Goal: Task Accomplishment & Management: Use online tool/utility

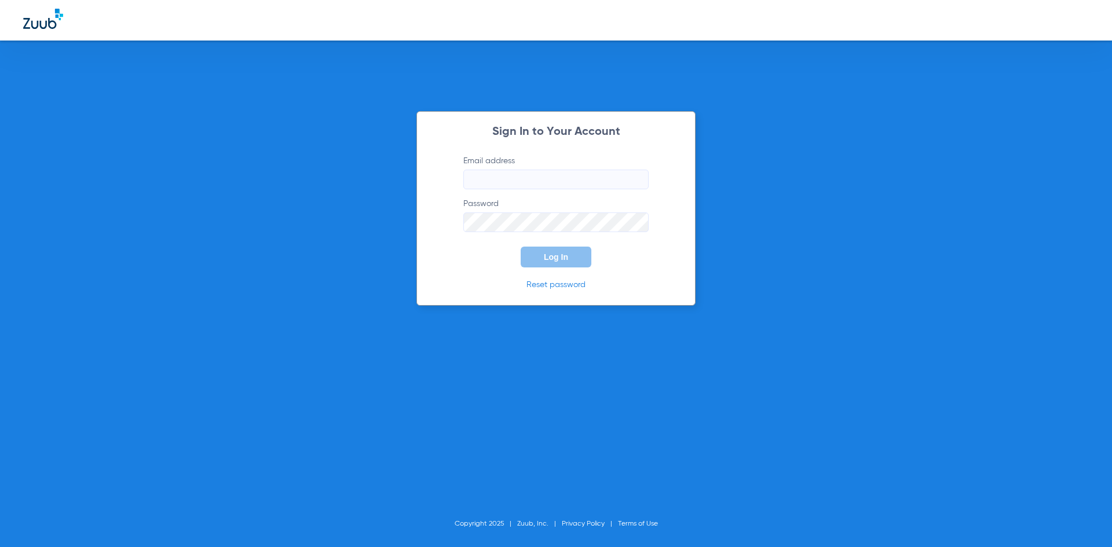
drag, startPoint x: 0, startPoint y: 0, endPoint x: 542, endPoint y: 181, distance: 570.9
click at [542, 181] on input "Email address" at bounding box center [555, 180] width 185 height 20
type input "dgarst@heartland.com"
click at [521, 247] on button "Log In" at bounding box center [556, 257] width 71 height 21
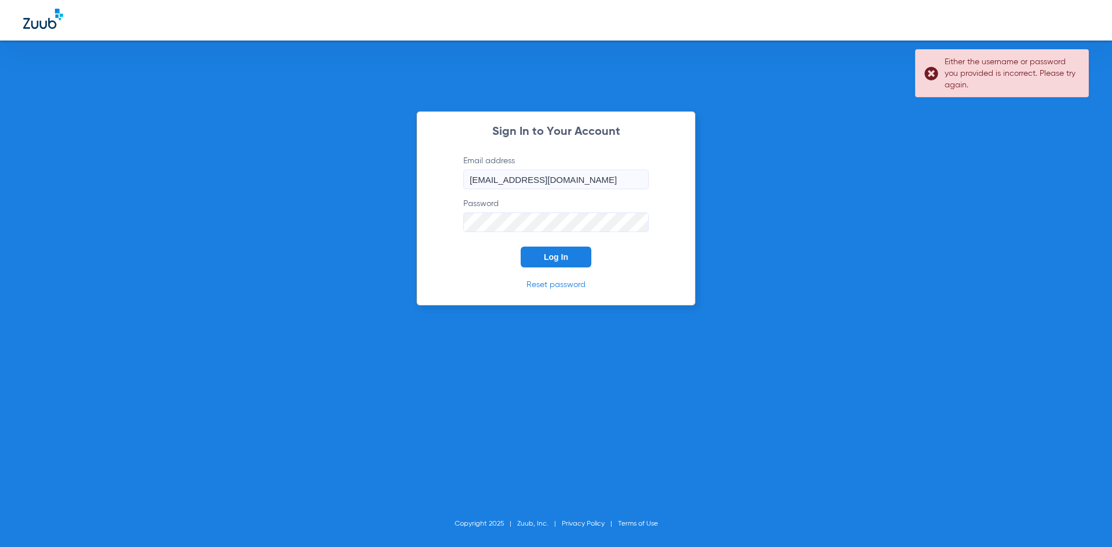
click at [452, 226] on form "Email address dgarst@heartland.com Password Log In" at bounding box center [556, 211] width 220 height 112
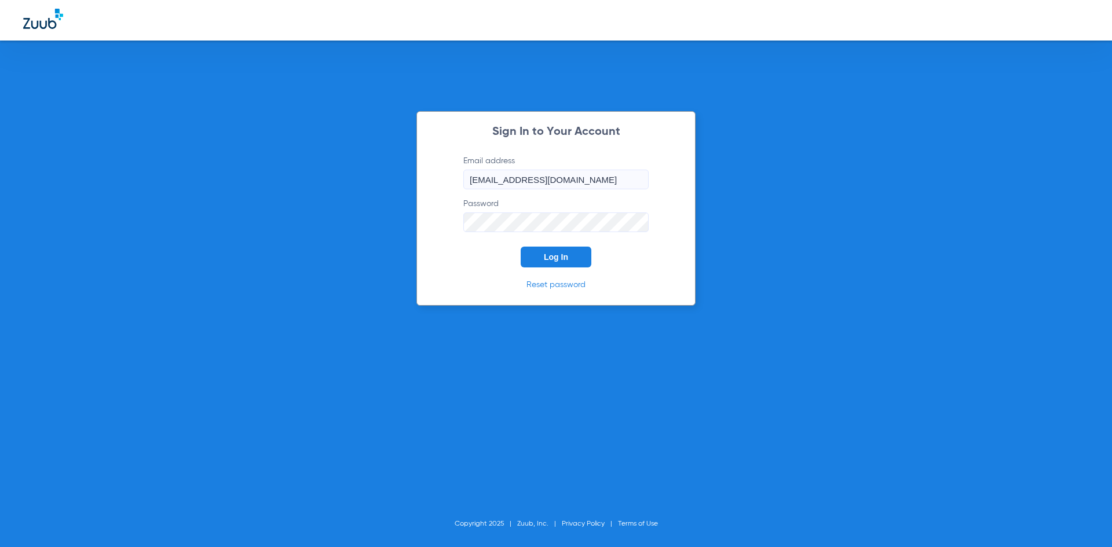
click at [521, 247] on button "Log In" at bounding box center [556, 257] width 71 height 21
click at [540, 181] on input "Email address" at bounding box center [555, 180] width 185 height 20
type input "B"
type input "[EMAIL_ADDRESS][DOMAIN_NAME]"
click at [521, 247] on button "Log In" at bounding box center [556, 257] width 71 height 21
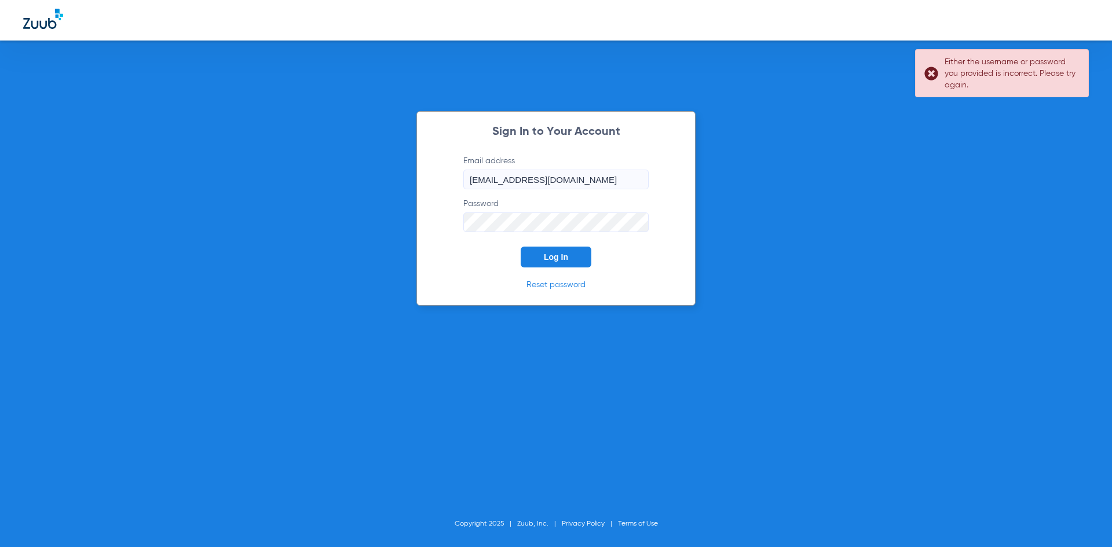
click at [1045, 138] on div "Sign In to Your Account Email address [EMAIL_ADDRESS][DOMAIN_NAME] Password Log…" at bounding box center [556, 273] width 1112 height 547
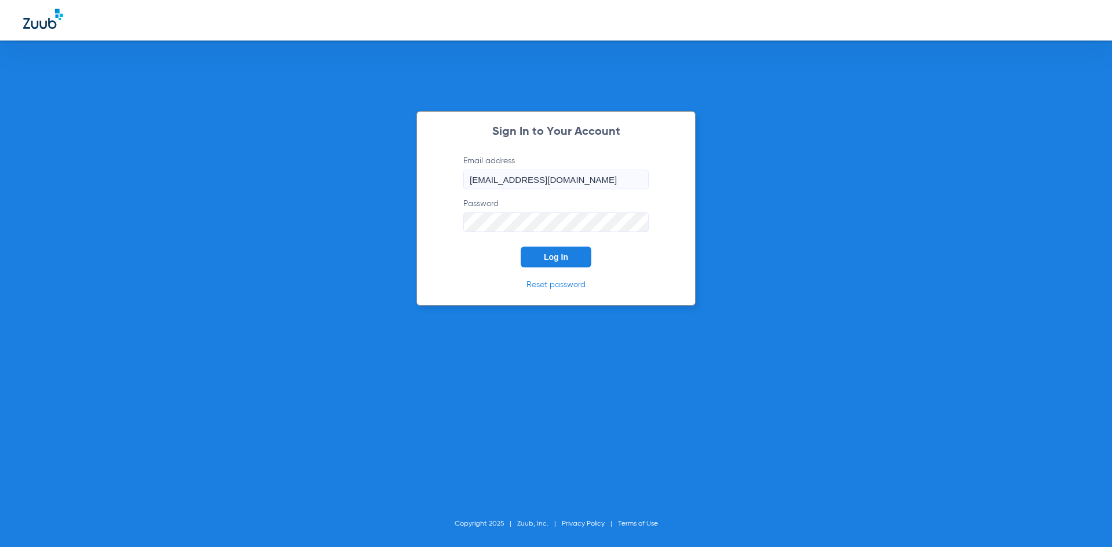
click at [430, 218] on div "Sign In to Your Account Email address [EMAIL_ADDRESS][DOMAIN_NAME] Password Log…" at bounding box center [555, 208] width 279 height 195
click at [552, 257] on span "Log In" at bounding box center [556, 257] width 24 height 9
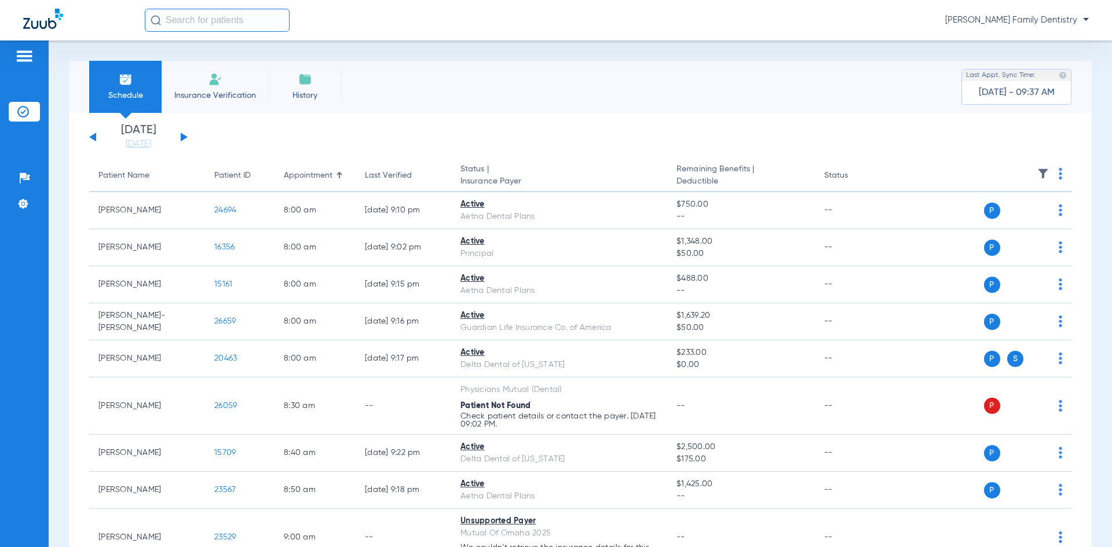
click at [32, 53] on img at bounding box center [24, 56] width 19 height 14
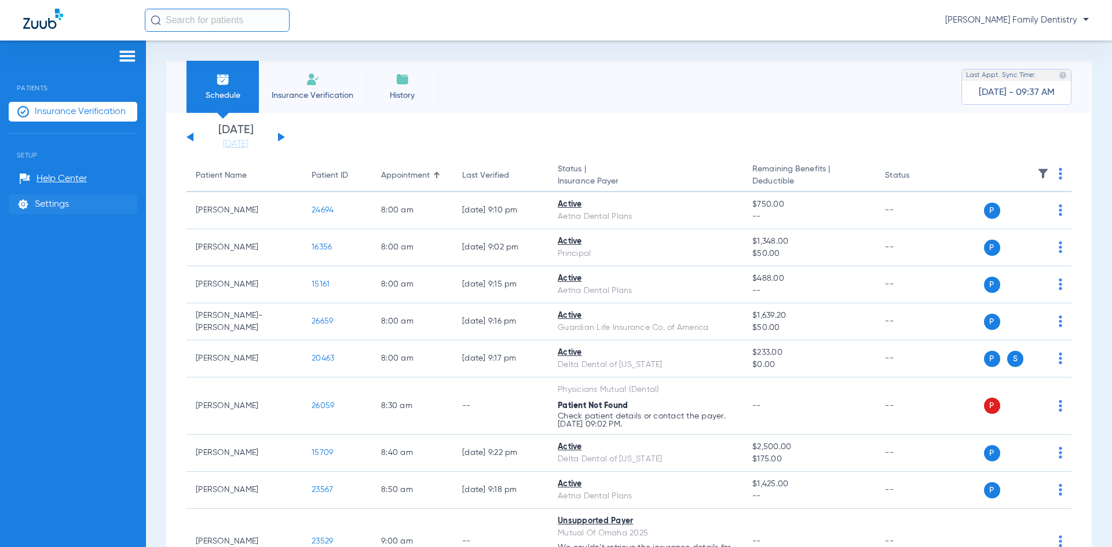
click at [52, 208] on span "Settings" at bounding box center [52, 205] width 34 height 12
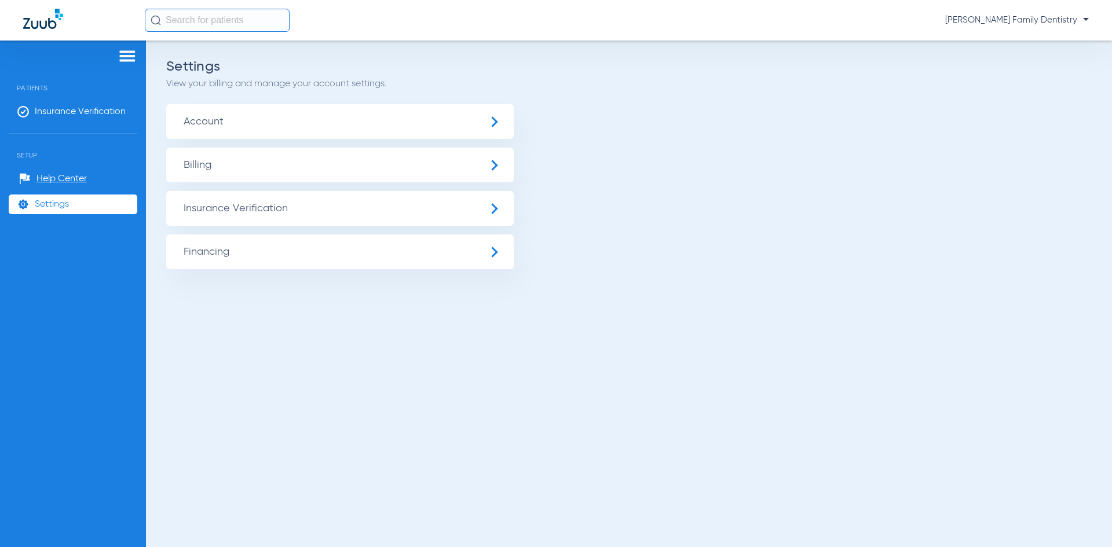
click at [209, 117] on span "Account" at bounding box center [340, 121] width 348 height 35
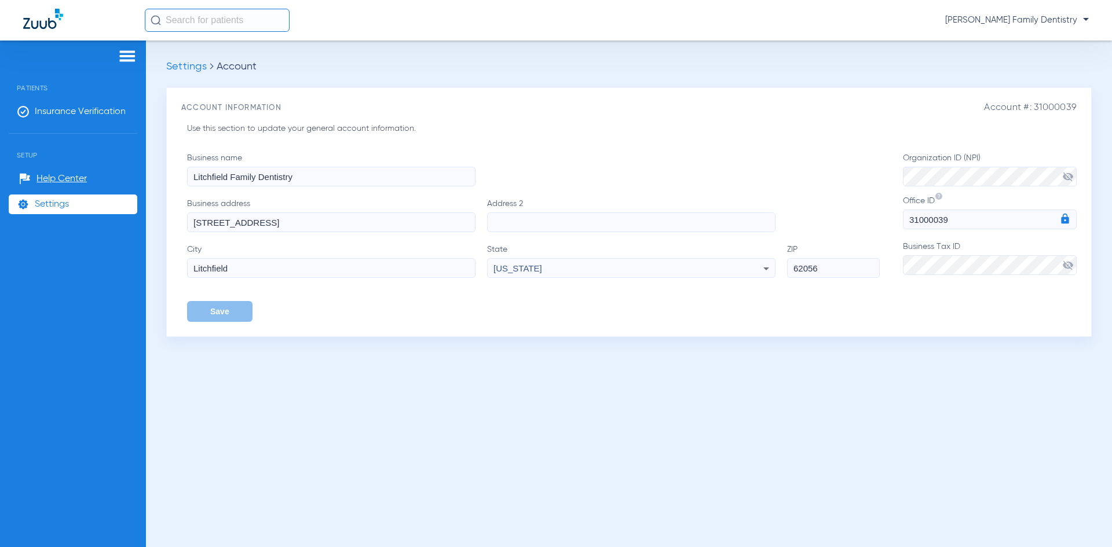
click at [123, 59] on img at bounding box center [127, 56] width 19 height 14
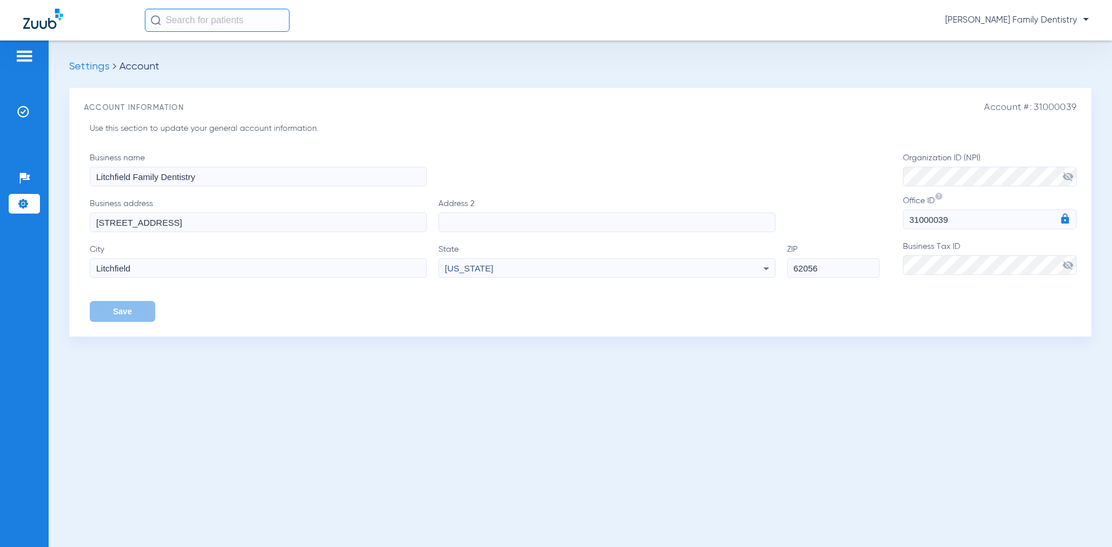
click at [1087, 15] on span "[PERSON_NAME] Family Dentistry" at bounding box center [1017, 20] width 144 height 12
click at [895, 75] on div at bounding box center [556, 273] width 1112 height 547
click at [29, 54] on img at bounding box center [24, 56] width 19 height 14
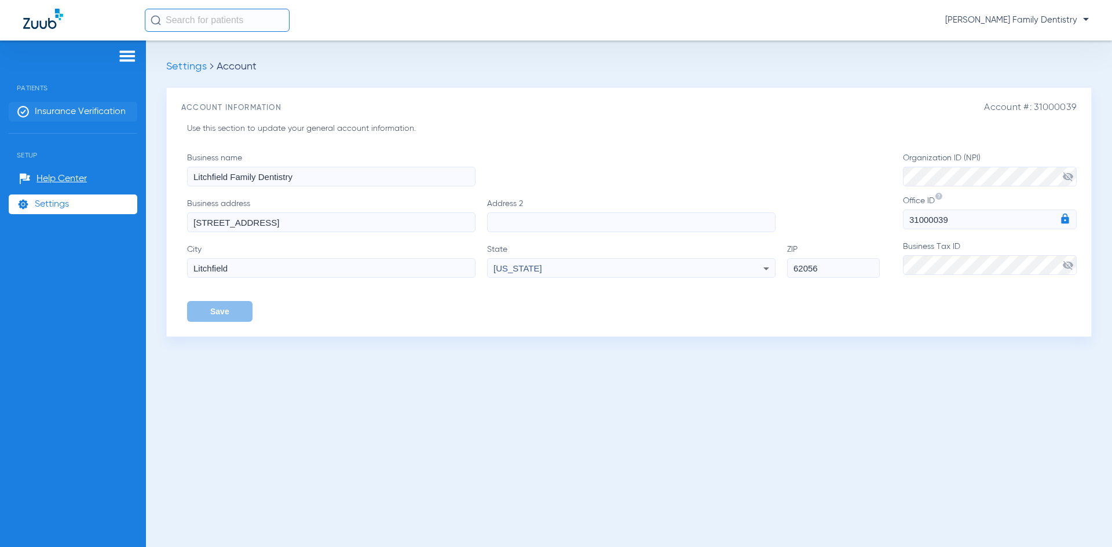
click at [94, 112] on span "Insurance Verification" at bounding box center [80, 112] width 91 height 12
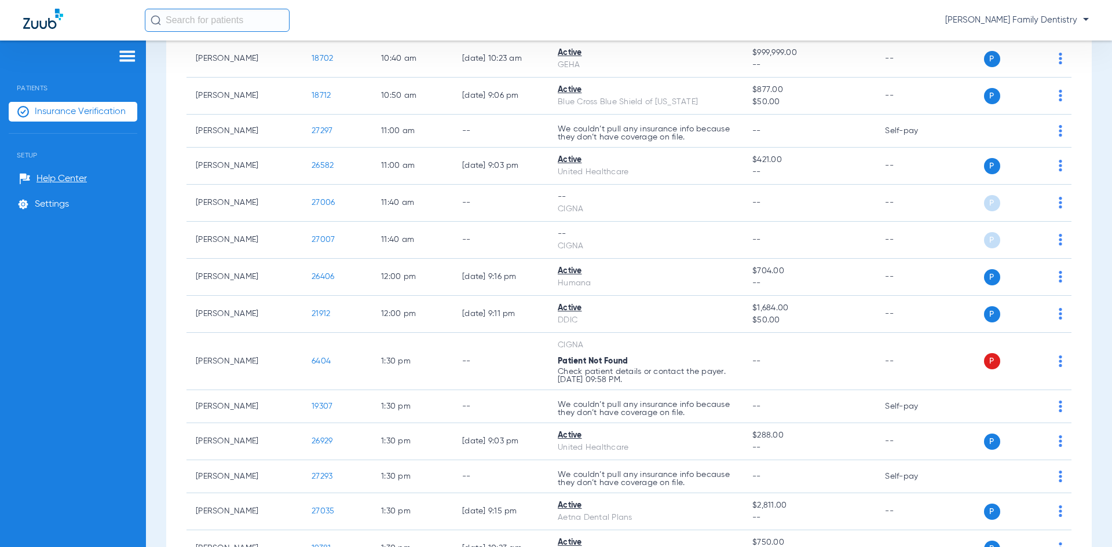
scroll to position [869, 0]
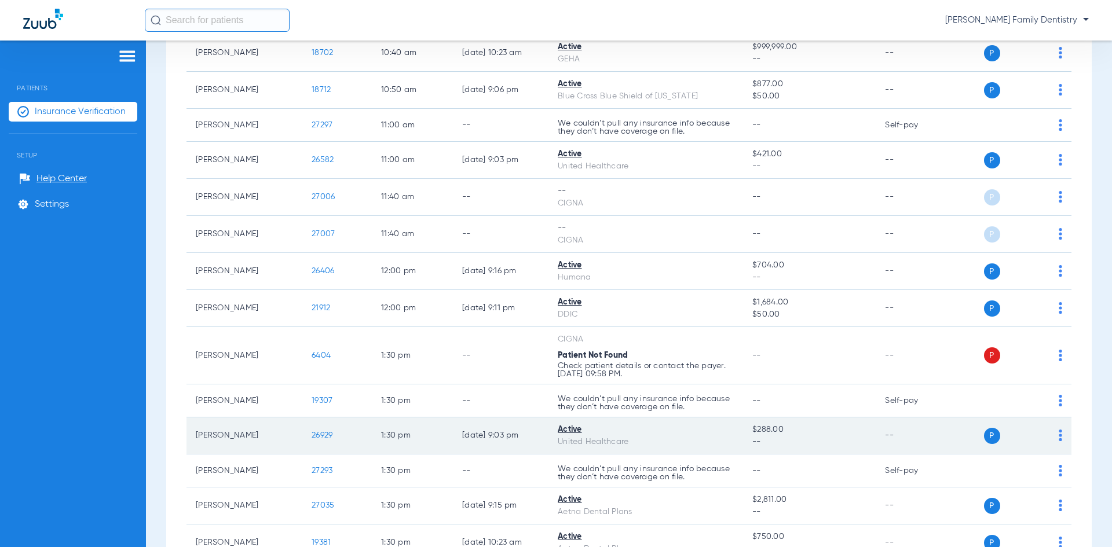
click at [1059, 436] on img at bounding box center [1060, 436] width 3 height 12
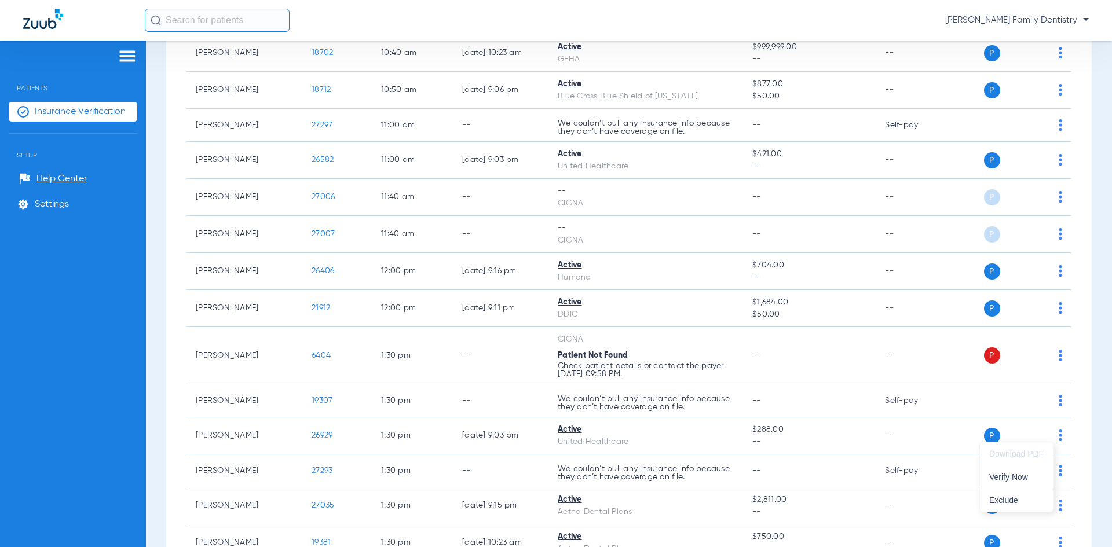
click at [712, 489] on div at bounding box center [556, 273] width 1112 height 547
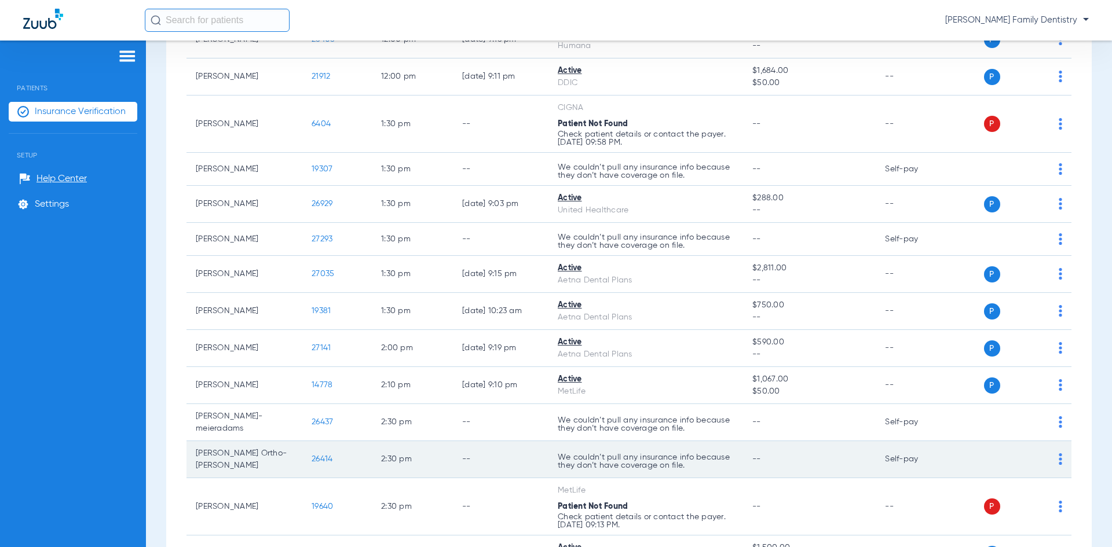
scroll to position [1274, 0]
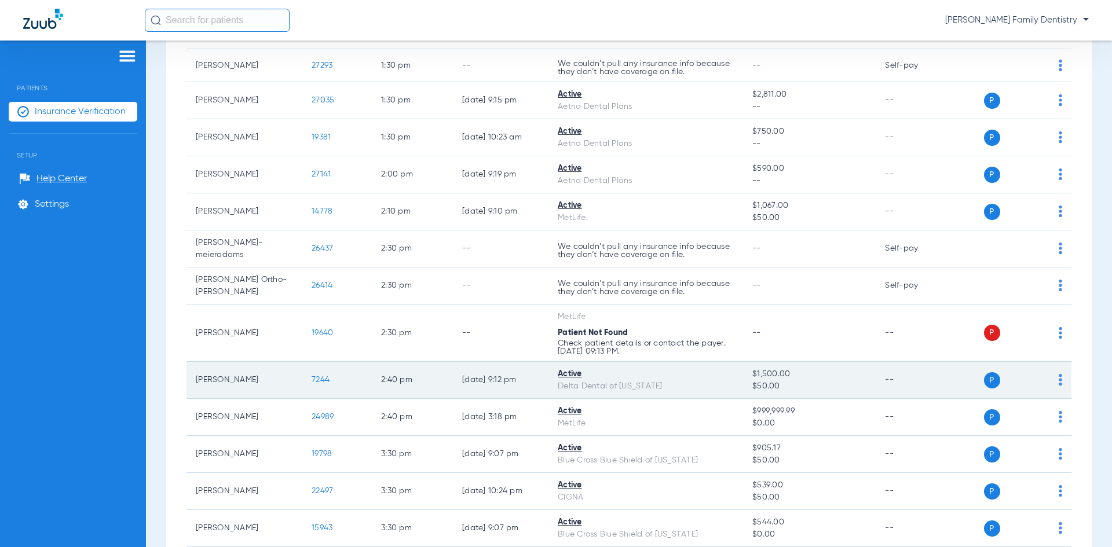
click at [326, 376] on span "7244" at bounding box center [321, 380] width 18 height 8
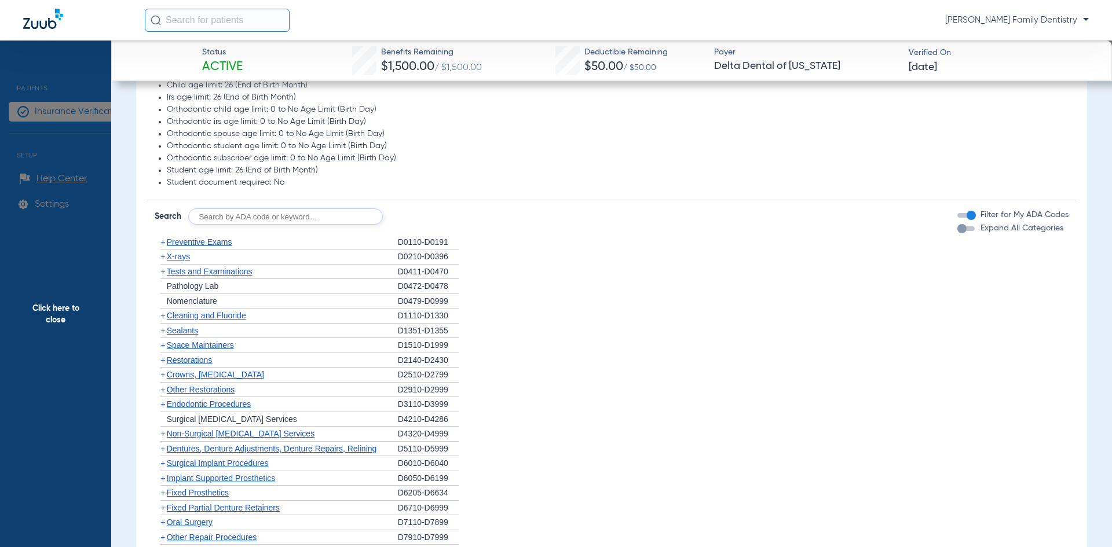
scroll to position [637, 0]
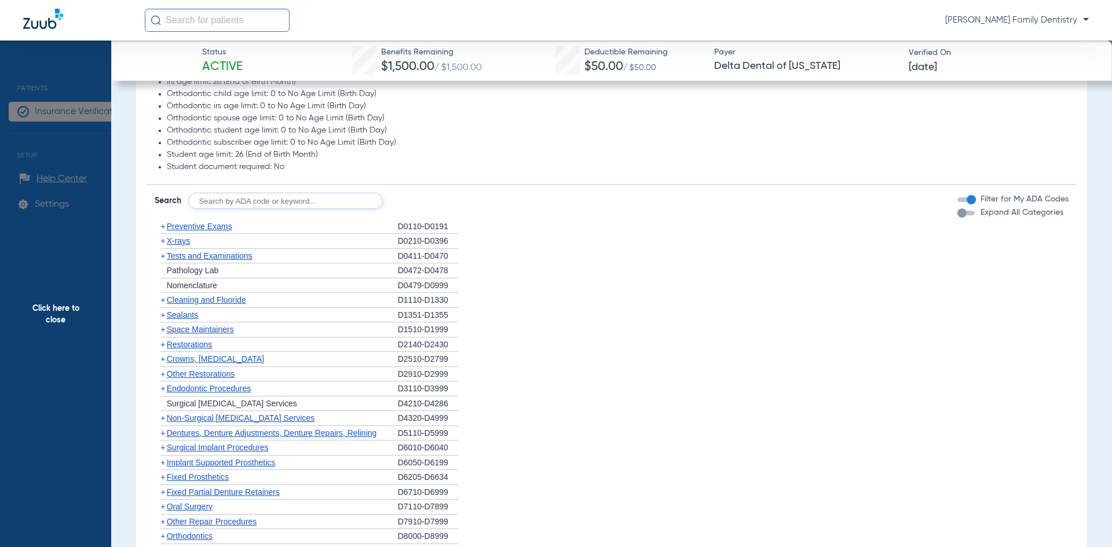
click at [162, 229] on span "+" at bounding box center [162, 226] width 5 height 9
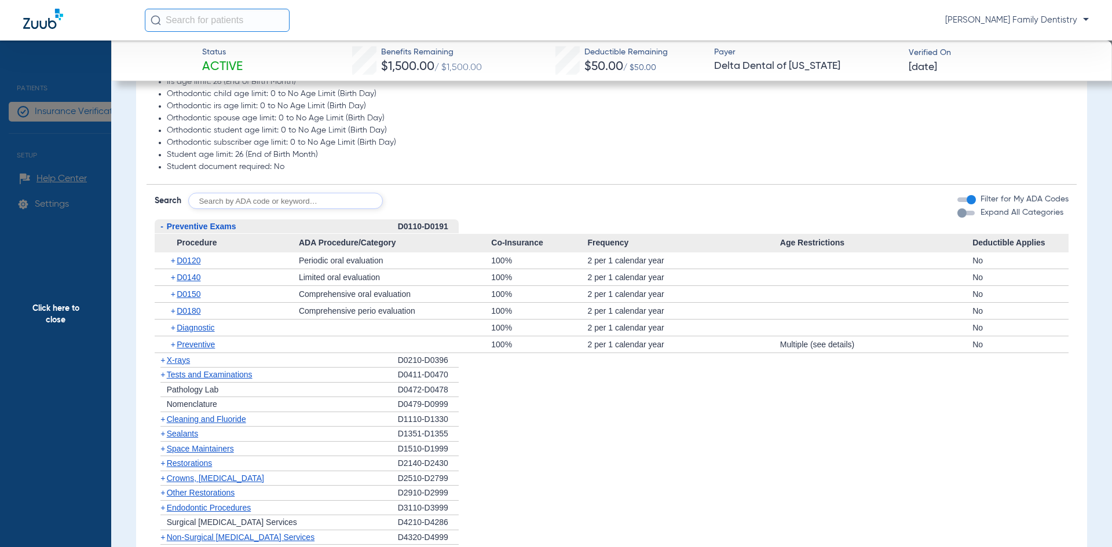
click at [162, 229] on span "-" at bounding box center [161, 226] width 3 height 9
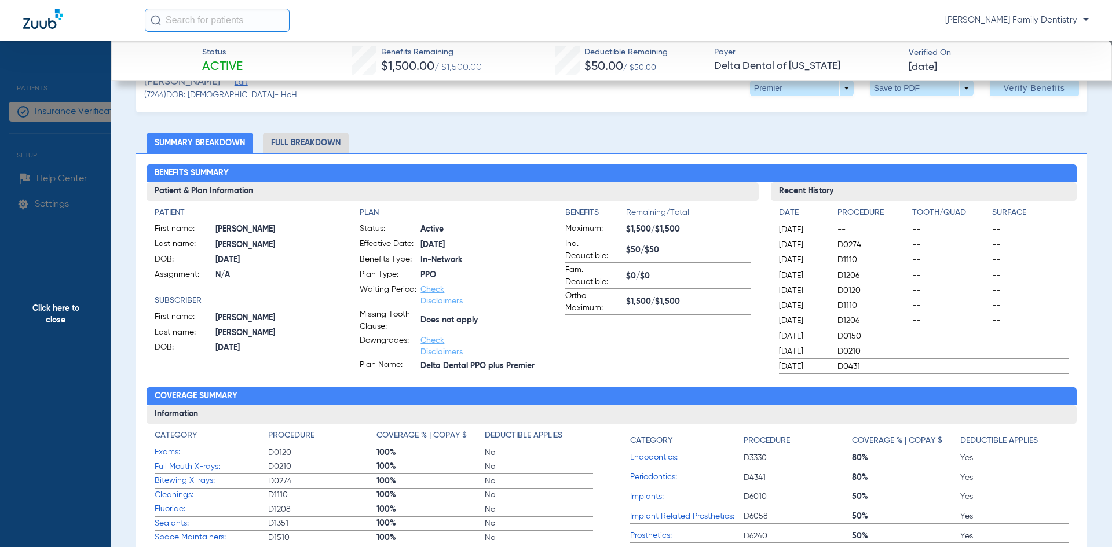
scroll to position [0, 0]
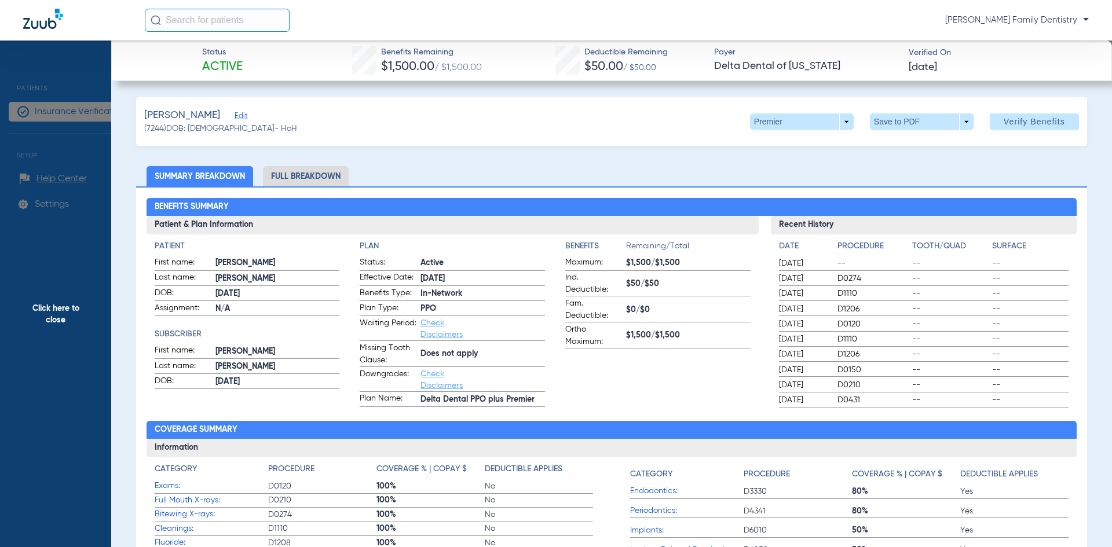
click at [65, 306] on span "Click here to close" at bounding box center [55, 314] width 111 height 547
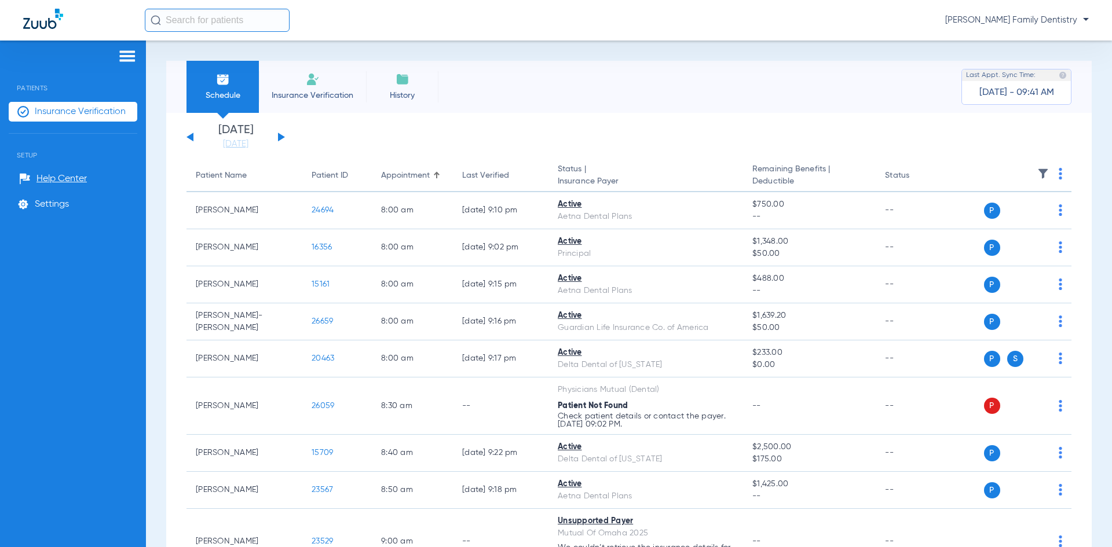
click at [281, 134] on div "[DATE] [DATE] [DATE] [DATE] [DATE] [DATE] [DATE] [DATE] [DATE] [DATE] [DATE] [D…" at bounding box center [235, 137] width 98 height 25
click at [280, 137] on button at bounding box center [281, 137] width 7 height 9
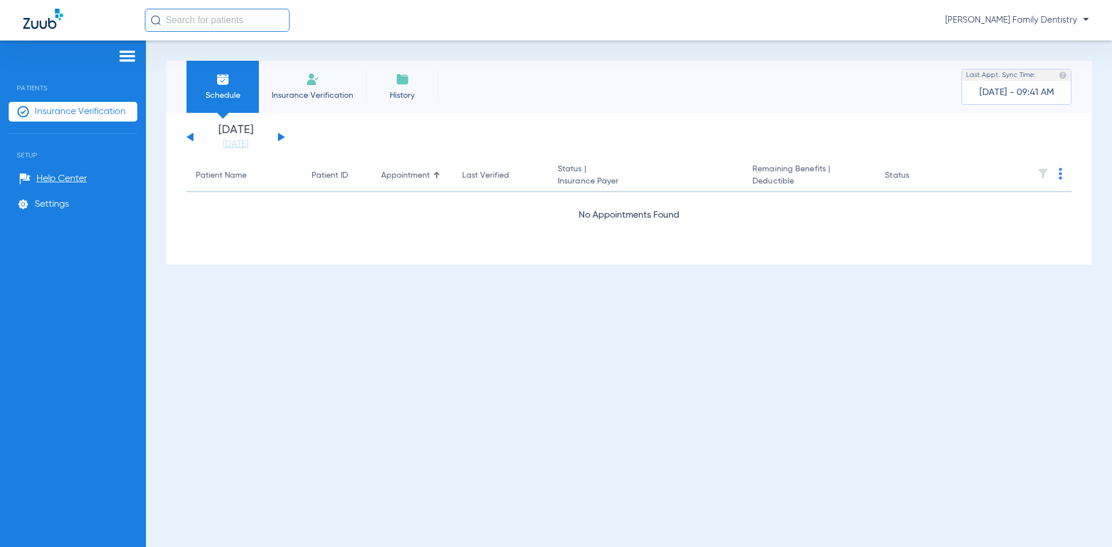
click at [280, 137] on button at bounding box center [281, 137] width 7 height 9
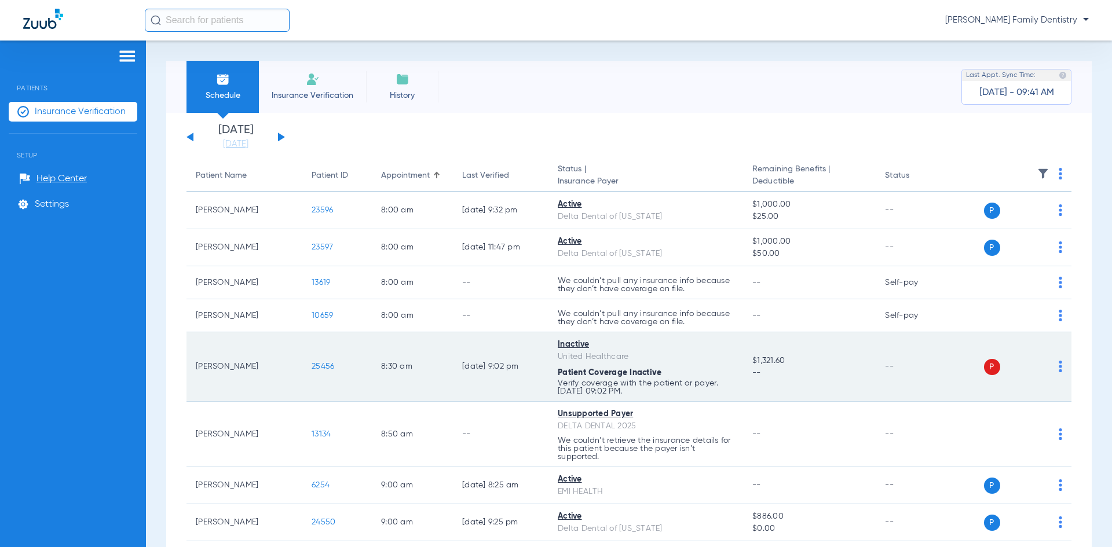
click at [323, 368] on span "25456" at bounding box center [323, 367] width 23 height 8
